Goal: Task Accomplishment & Management: Use online tool/utility

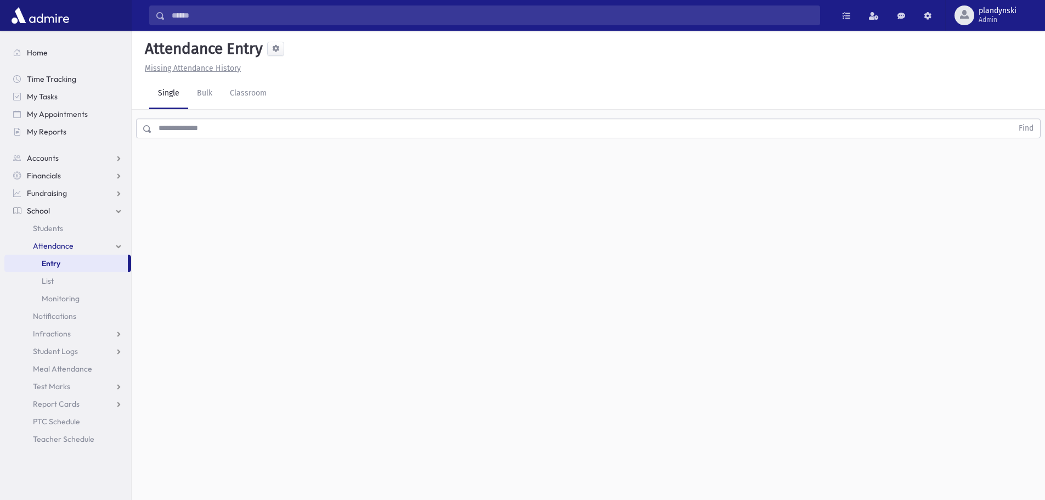
click at [453, 241] on div "Attendance Entry Missing Attendance History Single Bulk Classroom Find 0 record…" at bounding box center [588, 265] width 913 height 469
click at [106, 248] on link "Attendance" at bounding box center [67, 246] width 127 height 18
click at [111, 260] on link "Entry" at bounding box center [65, 263] width 123 height 18
click at [227, 124] on input "text" at bounding box center [582, 128] width 860 height 20
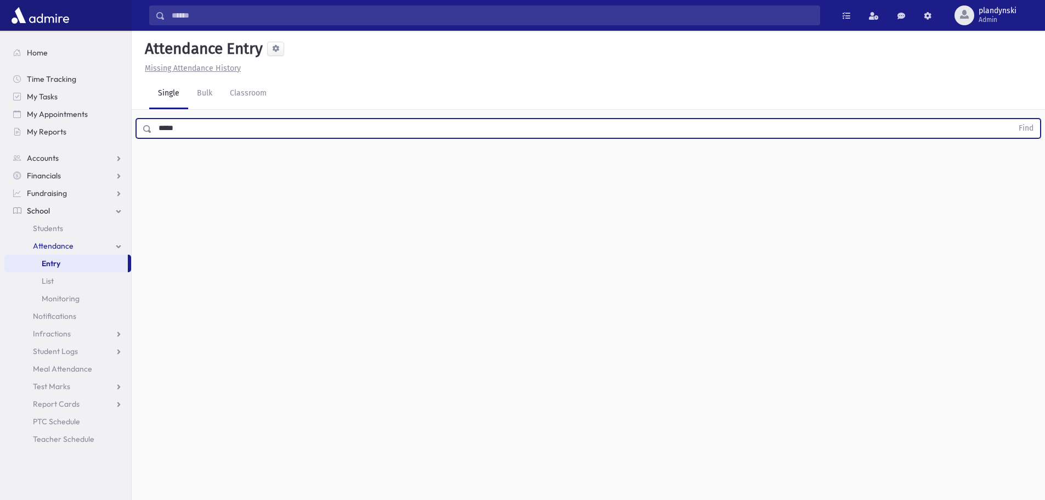
type input "*****"
click at [1012, 119] on button "Find" at bounding box center [1026, 128] width 28 height 19
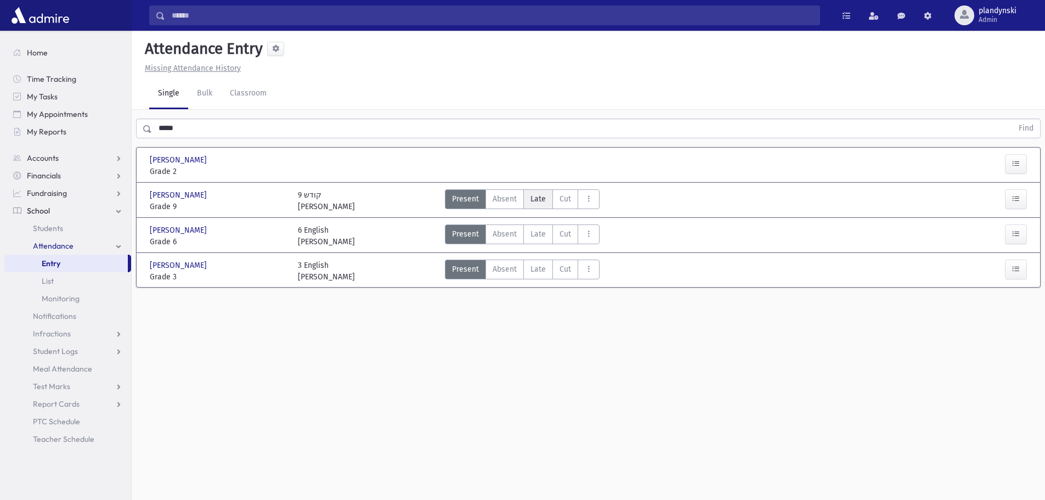
click at [542, 198] on span "Late" at bounding box center [537, 199] width 15 height 12
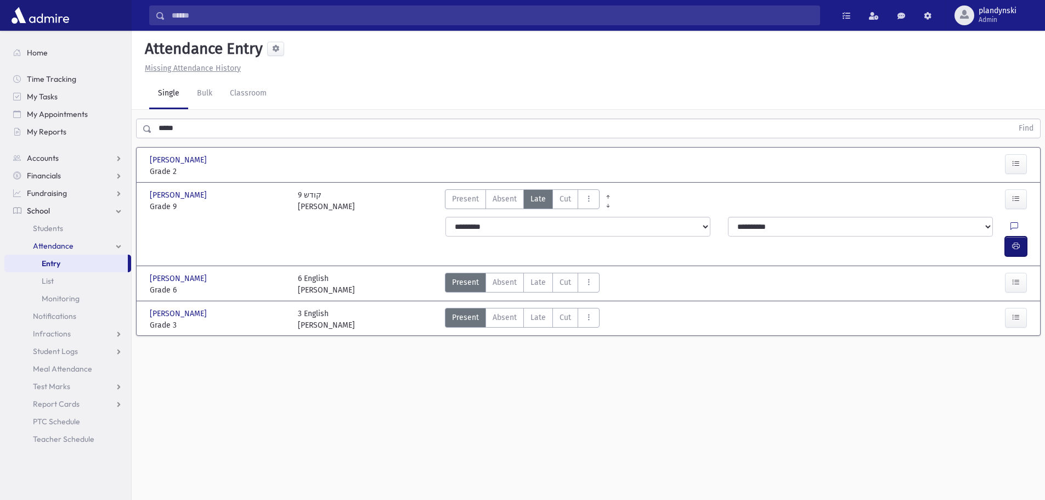
click at [1022, 236] on button "button" at bounding box center [1016, 246] width 22 height 20
